Goal: Check status: Check status

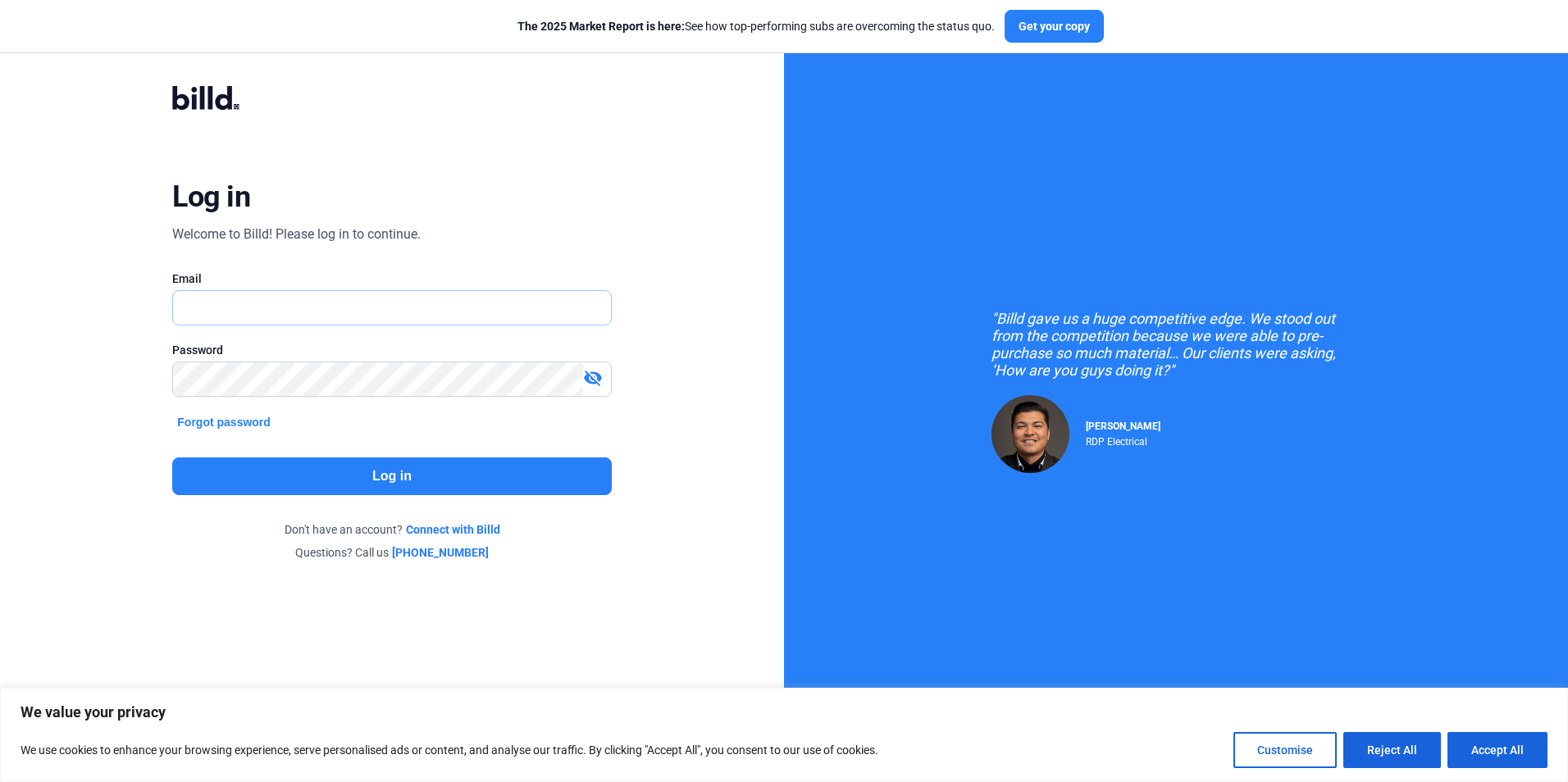
type input "[PERSON_NAME][EMAIL_ADDRESS][PERSON_NAME][DOMAIN_NAME]"
click at [376, 475] on button "Log in" at bounding box center [391, 476] width 438 height 38
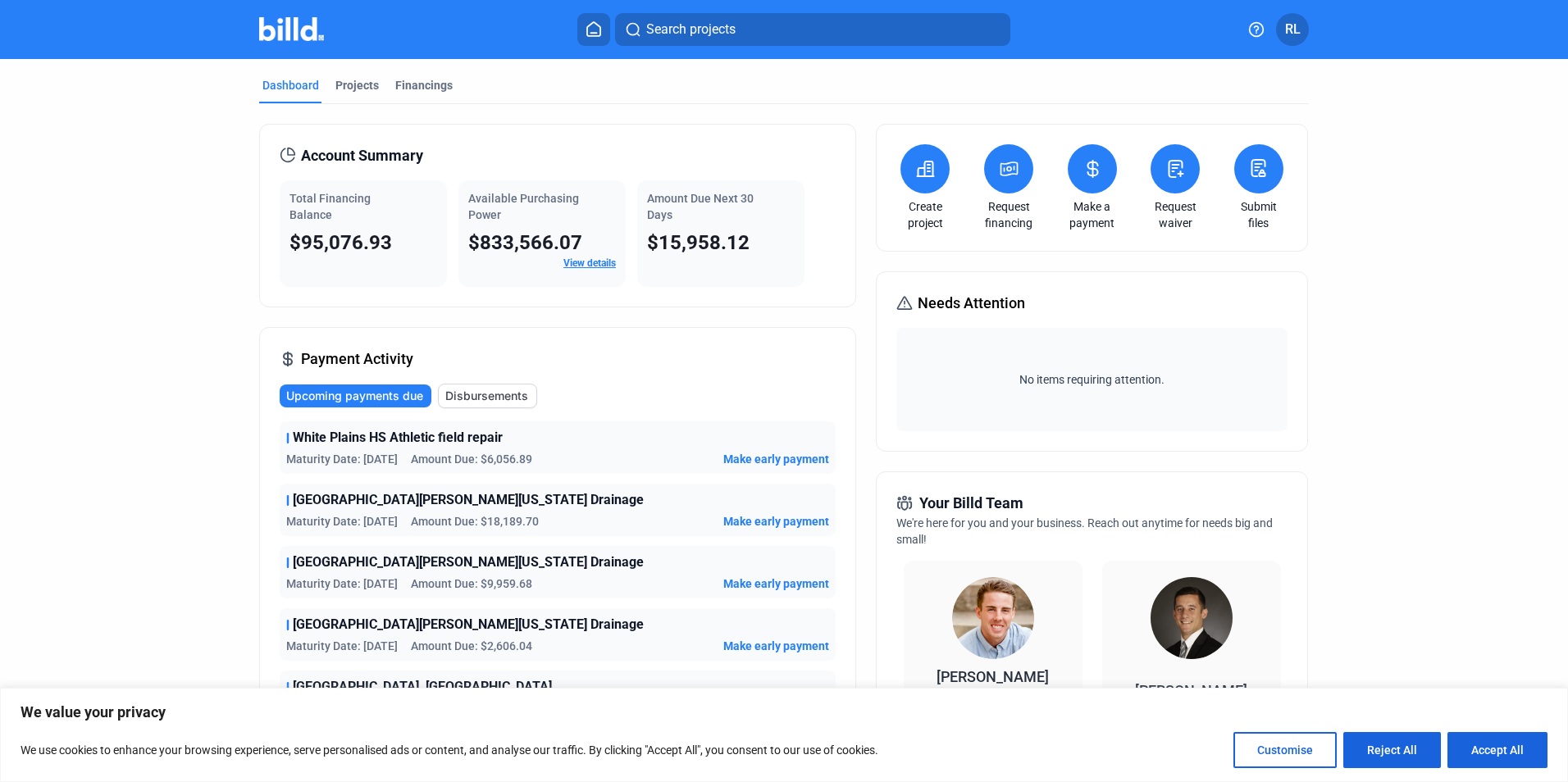
click at [480, 390] on span "Disbursements" at bounding box center [486, 396] width 82 height 16
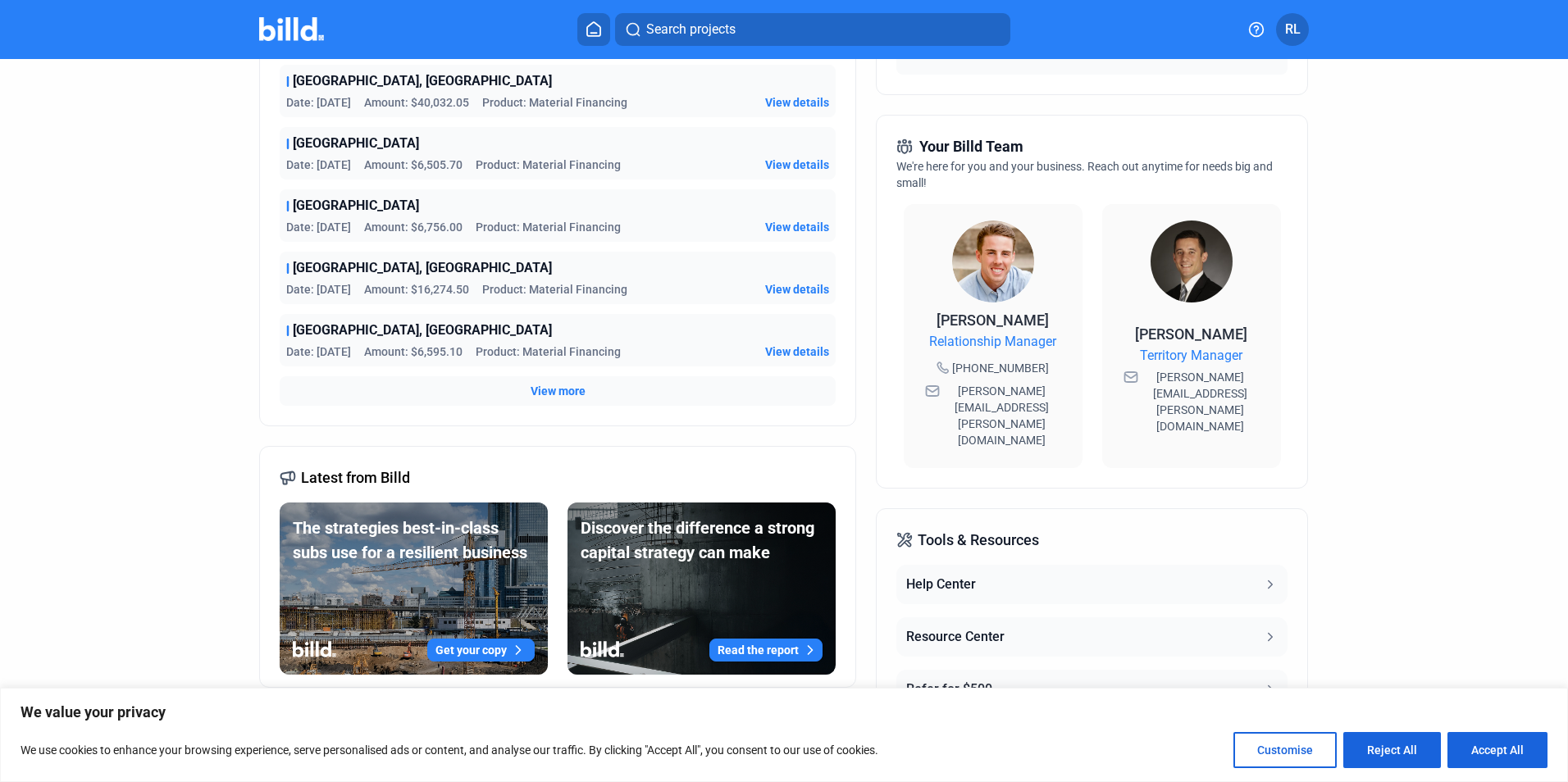
scroll to position [402, 0]
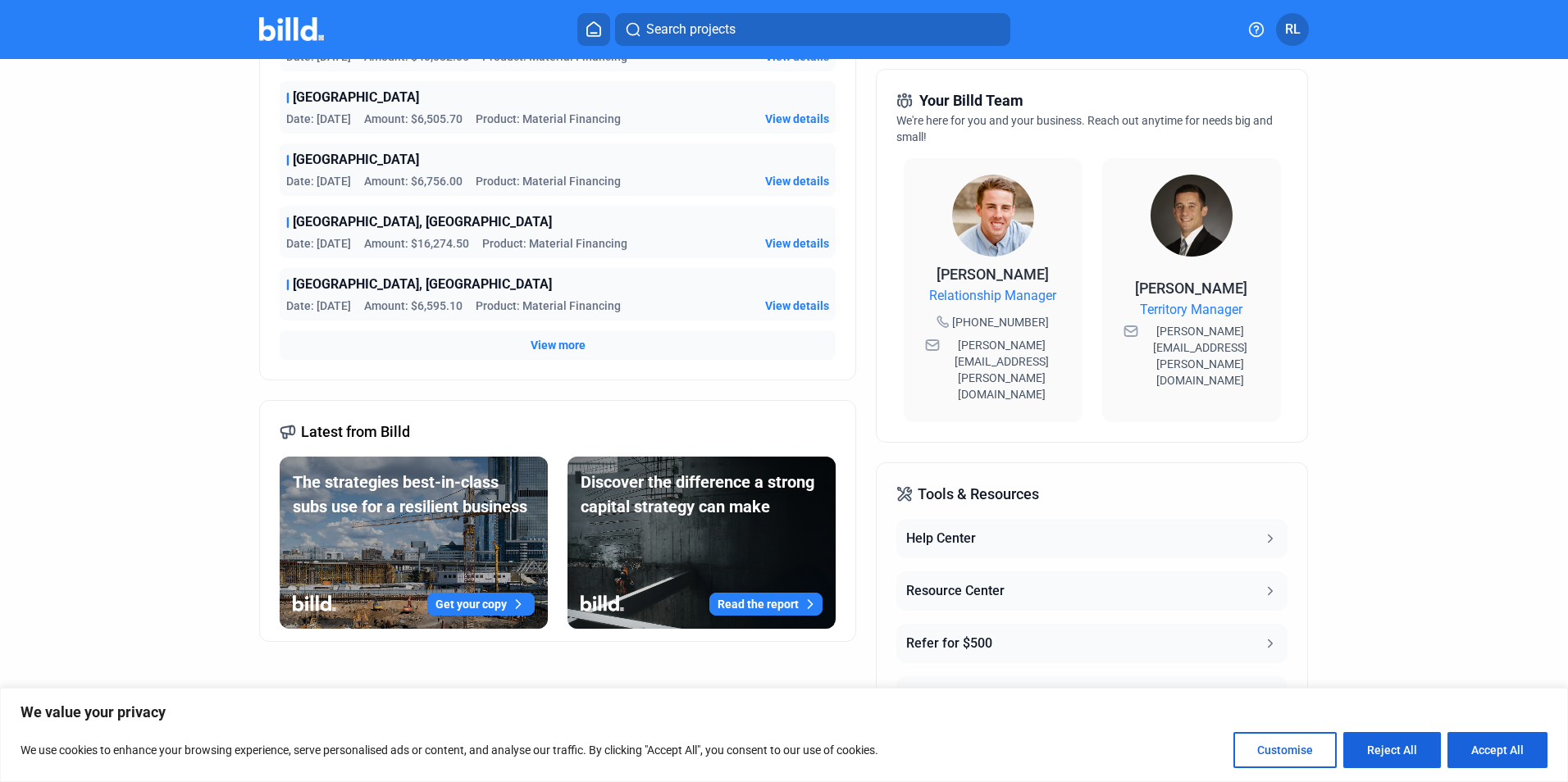
click at [547, 346] on span "View more" at bounding box center [558, 345] width 55 height 16
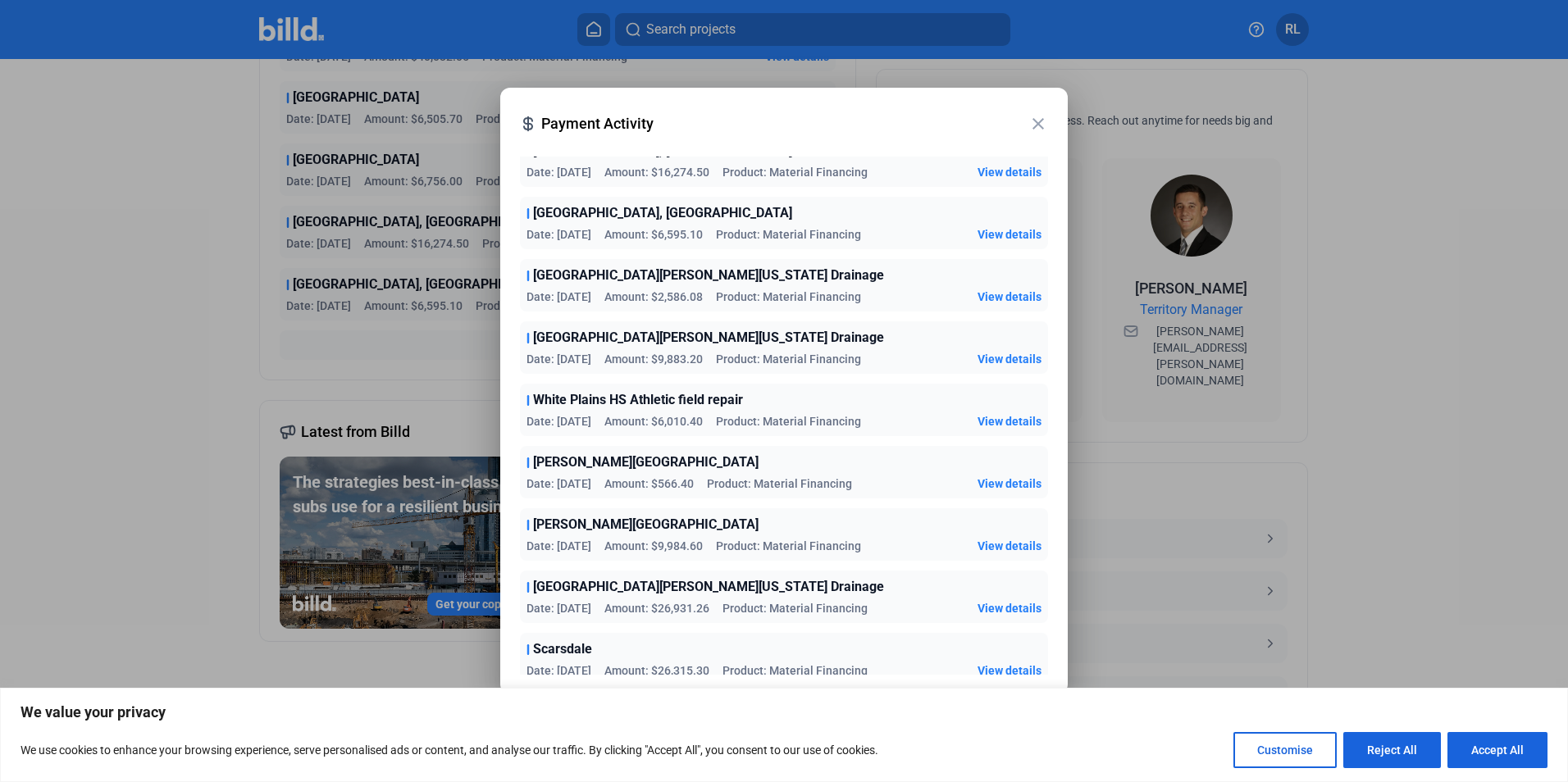
scroll to position [320, 0]
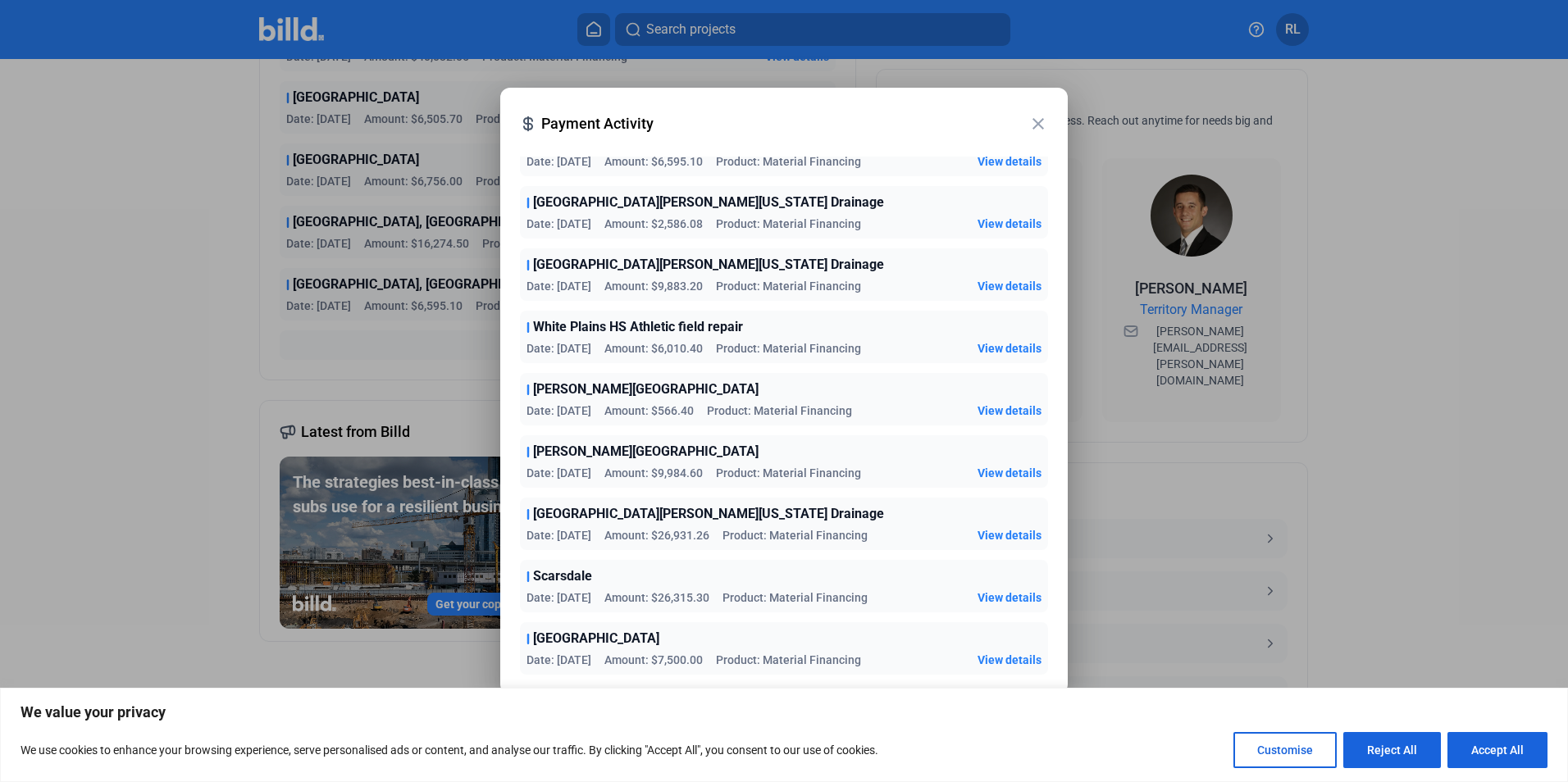
click at [1009, 661] on span "View details" at bounding box center [1009, 659] width 64 height 16
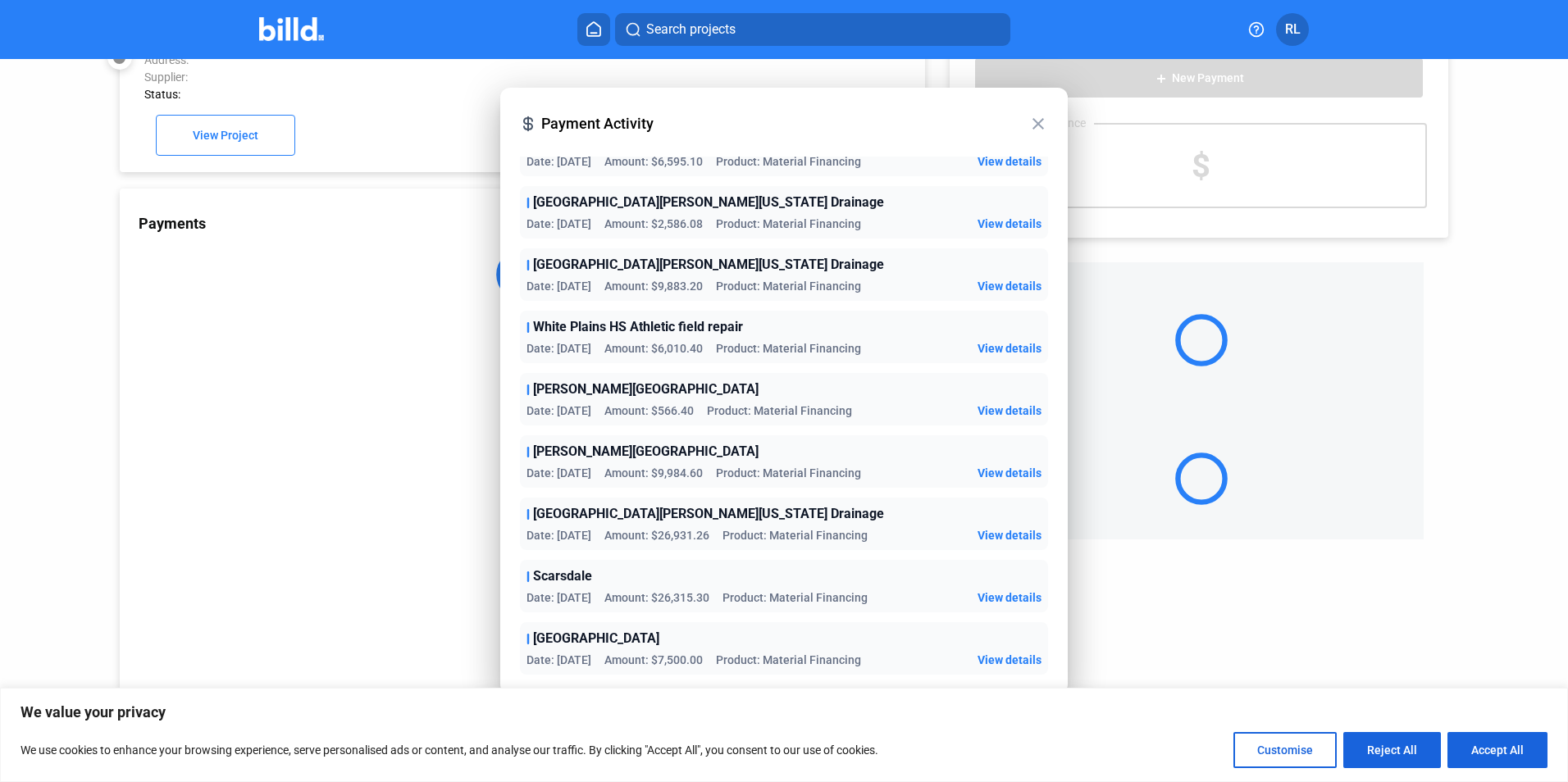
scroll to position [45, 0]
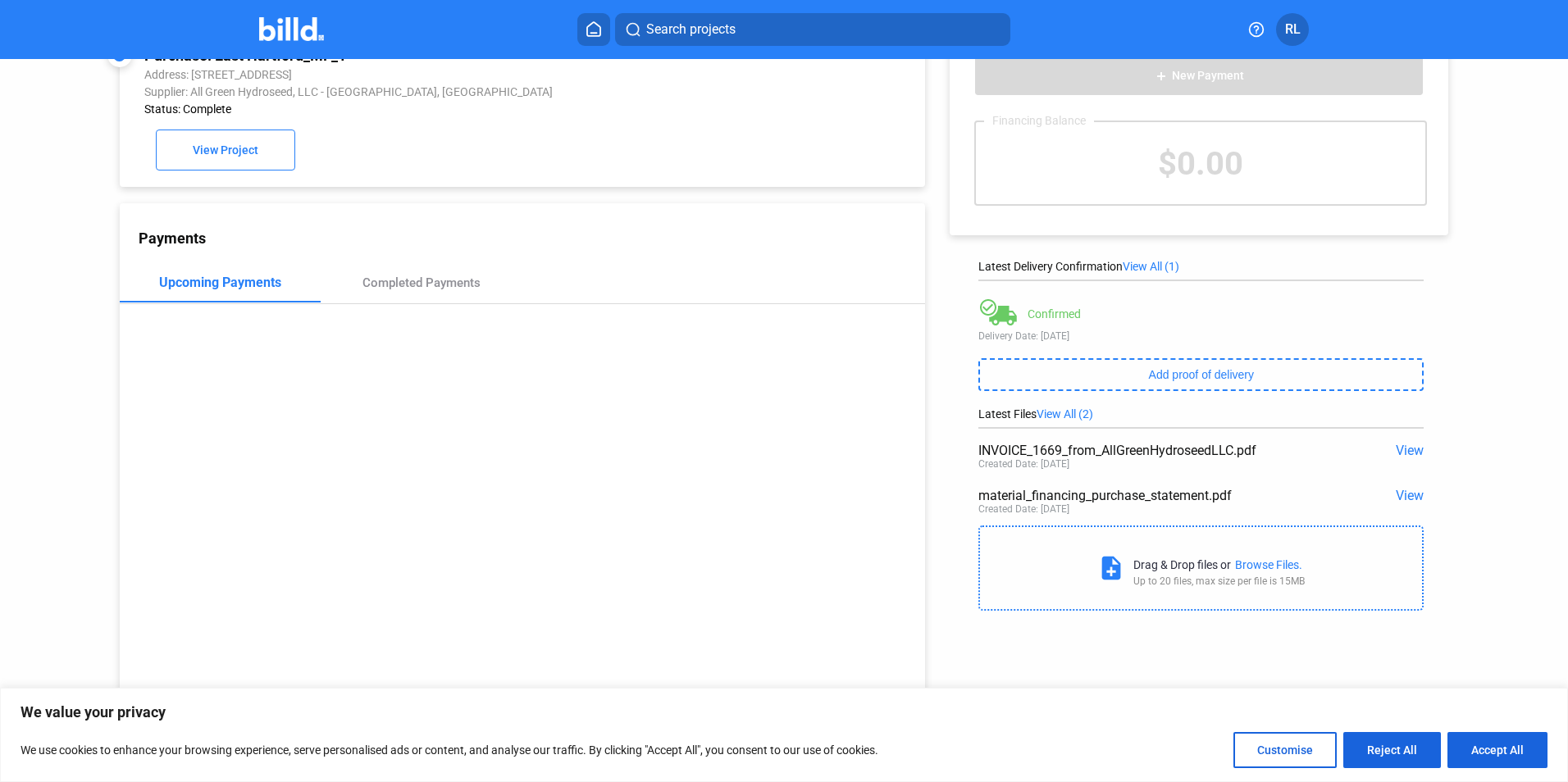
click at [1404, 451] on span "View" at bounding box center [1409, 451] width 27 height 15
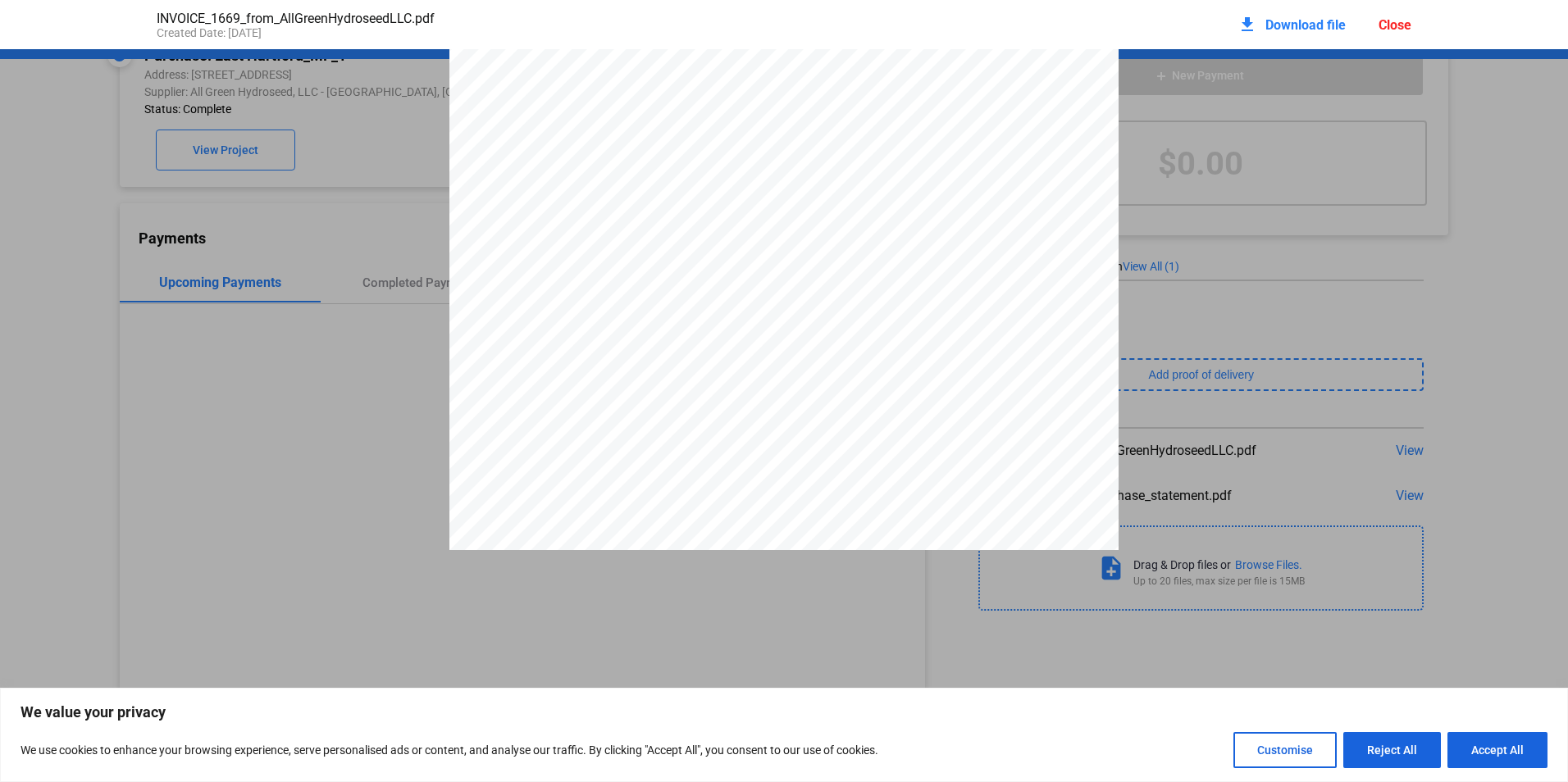
scroll to position [0, 0]
